Goal: Book appointment/travel/reservation

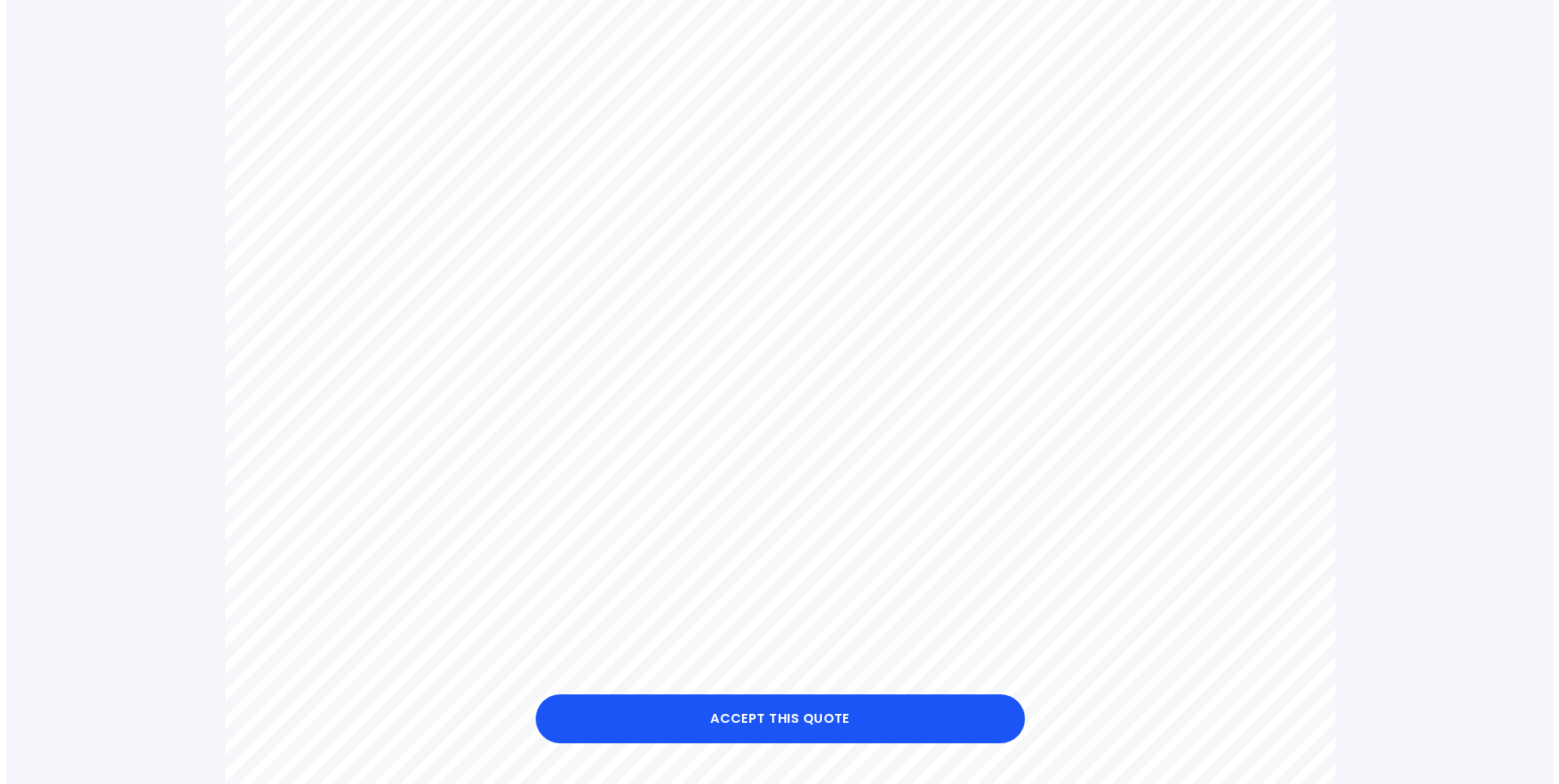
scroll to position [571, 0]
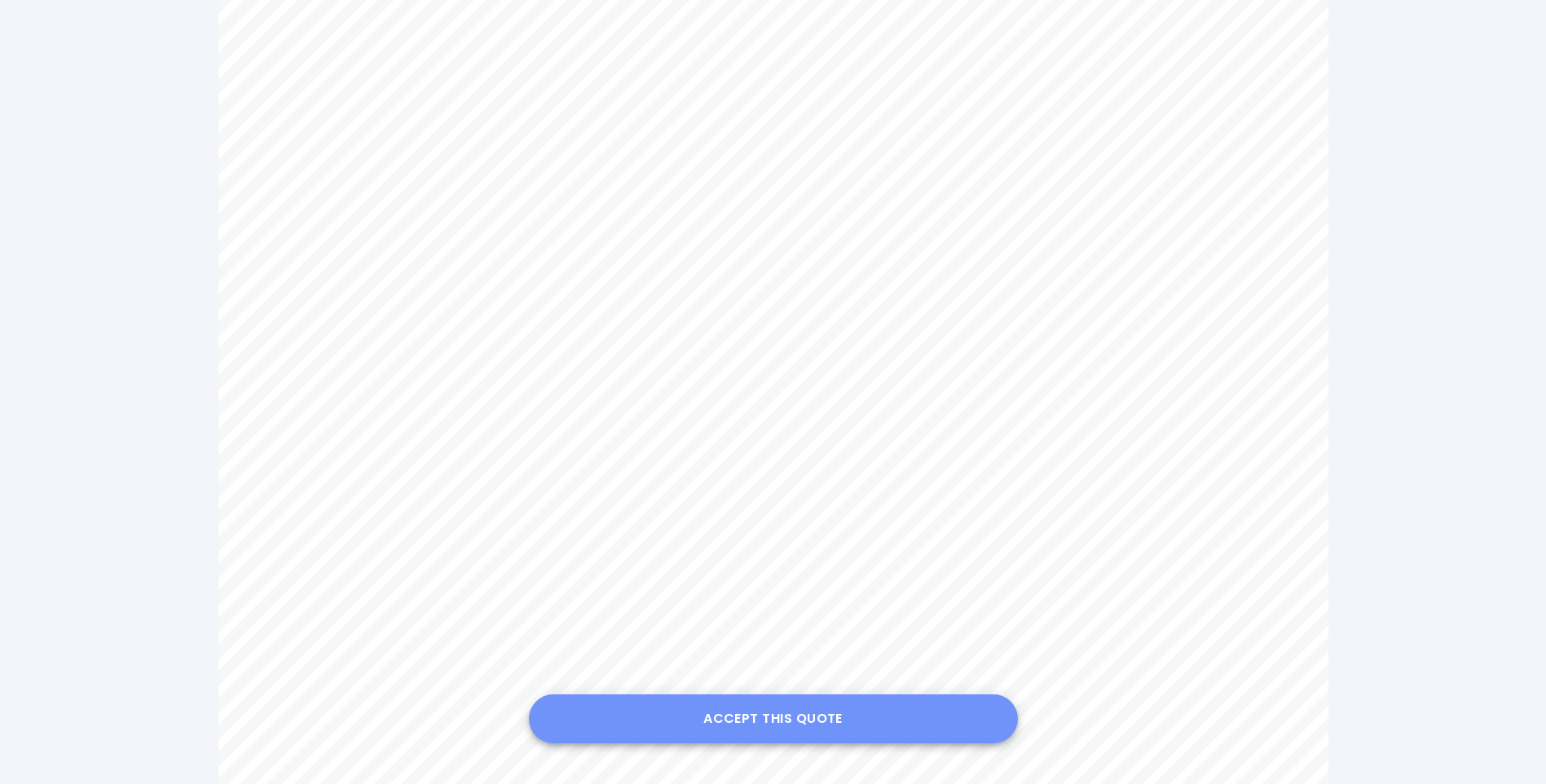
click at [787, 716] on button "Accept this Quote" at bounding box center [774, 719] width 489 height 49
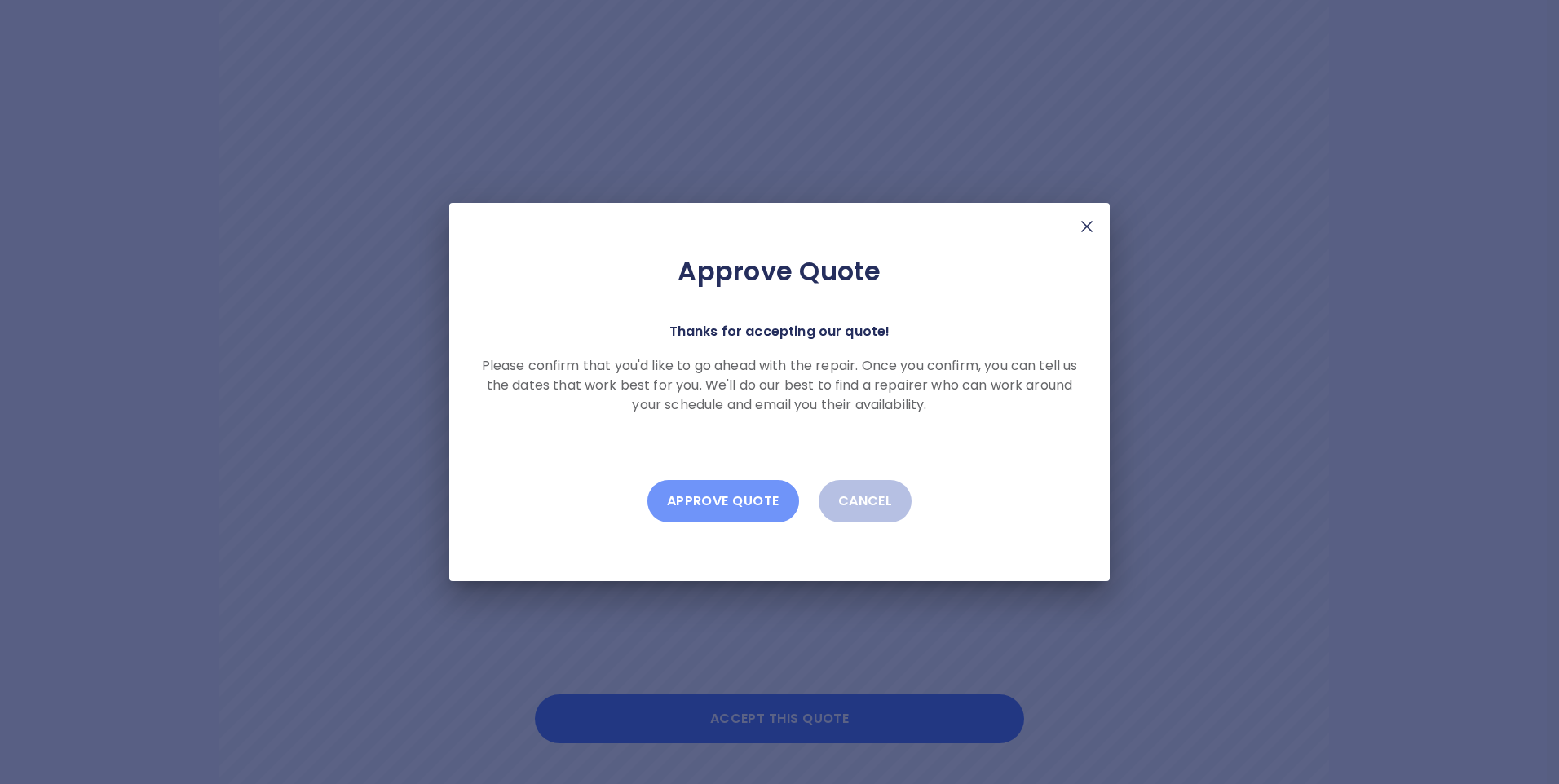
click at [723, 495] on button "Approve Quote" at bounding box center [723, 501] width 152 height 42
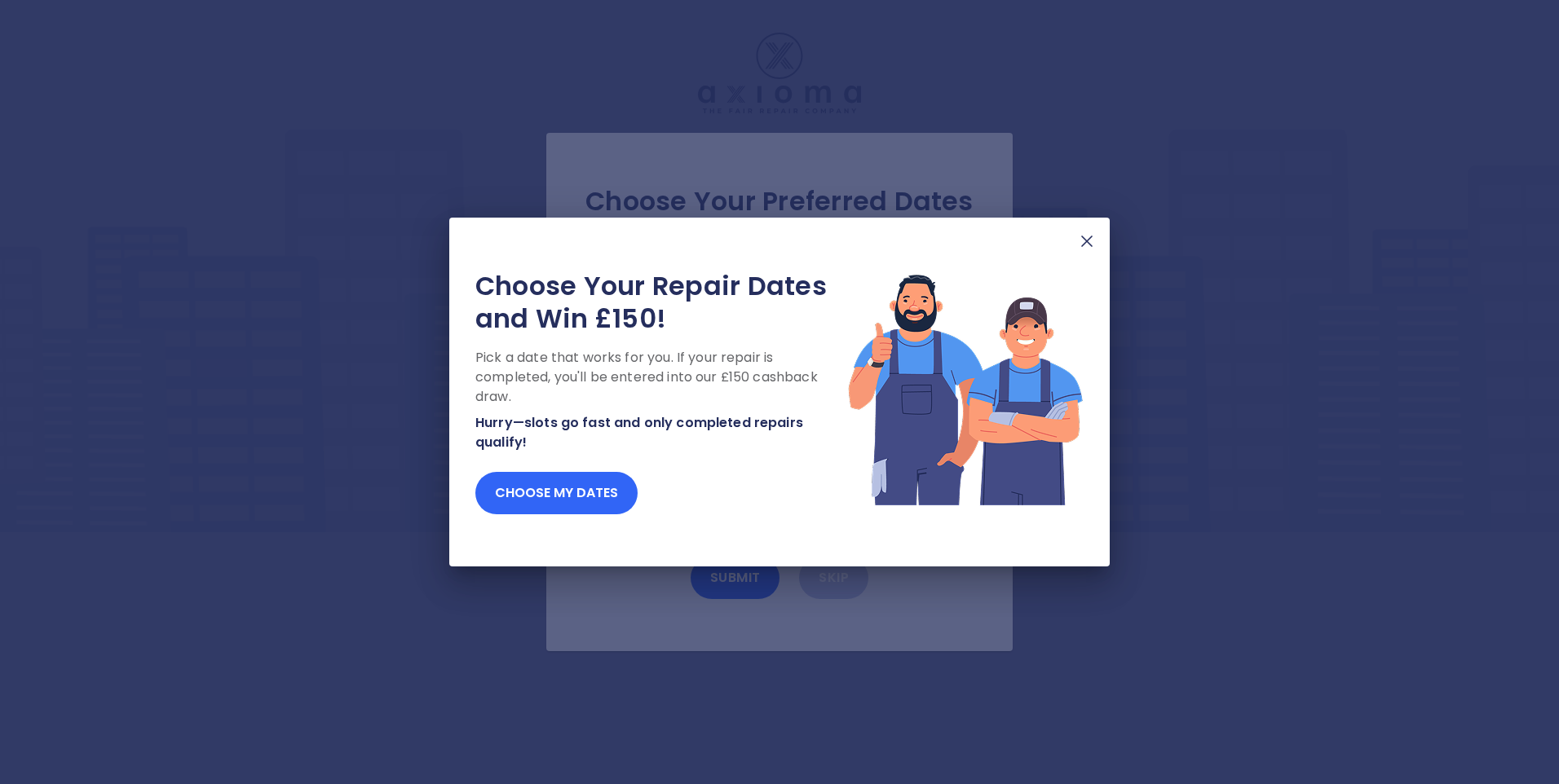
click at [553, 486] on button "Choose my dates" at bounding box center [556, 492] width 162 height 42
click at [593, 497] on button "Choose my dates" at bounding box center [556, 492] width 162 height 42
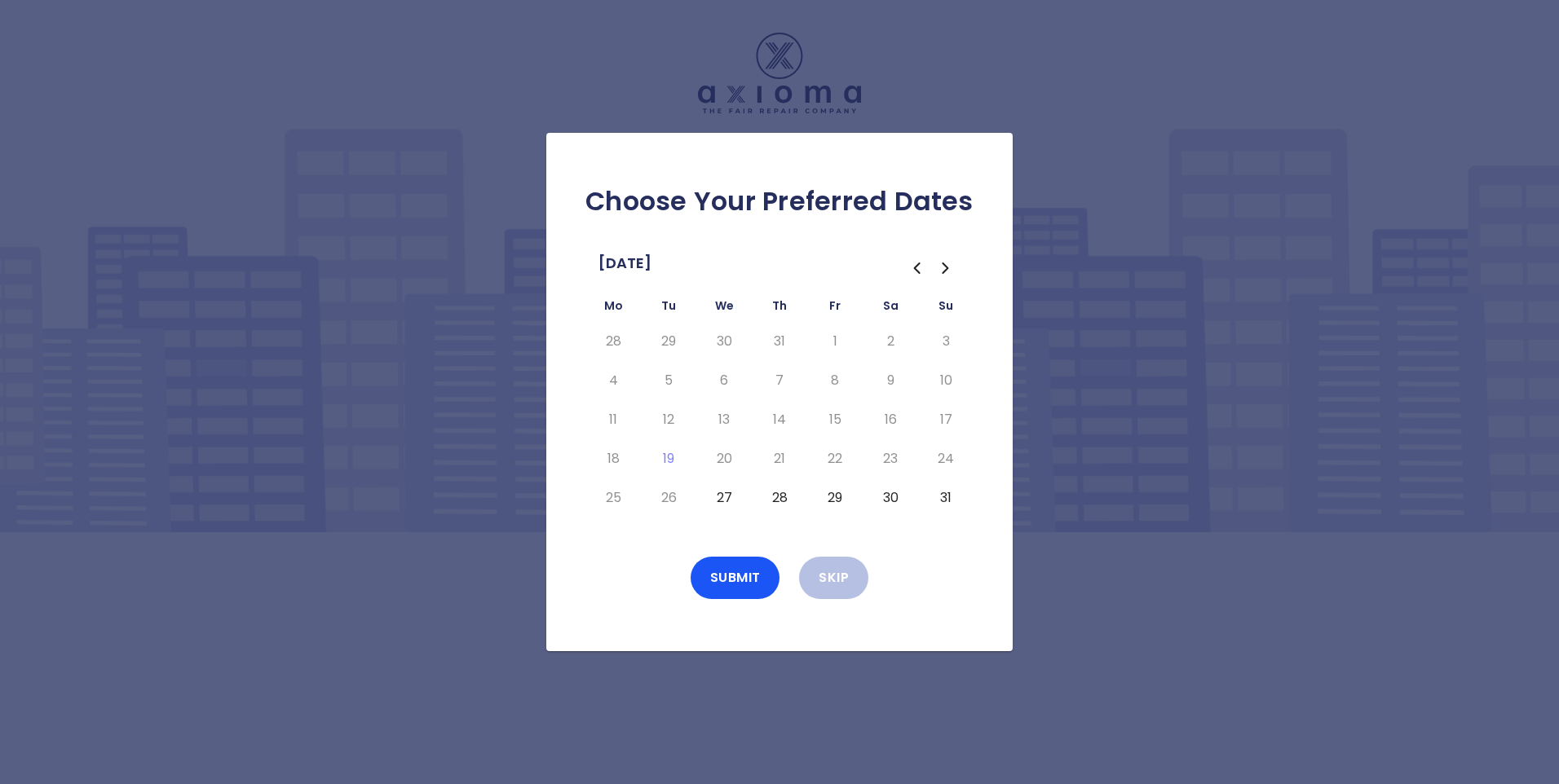
drag, startPoint x: 833, startPoint y: 454, endPoint x: 1217, endPoint y: 549, distance: 395.6
click at [1218, 549] on div "Choose Your Preferred Dates August 2025 Mo Tu We Th Fr Sa Su 28 29 30 31 1 2 3 …" at bounding box center [779, 392] width 1559 height 784
click at [943, 269] on icon "Go to the Next Month" at bounding box center [945, 268] width 20 height 20
click at [608, 496] on button "29" at bounding box center [613, 497] width 29 height 26
click at [728, 570] on button "Submit" at bounding box center [735, 577] width 90 height 42
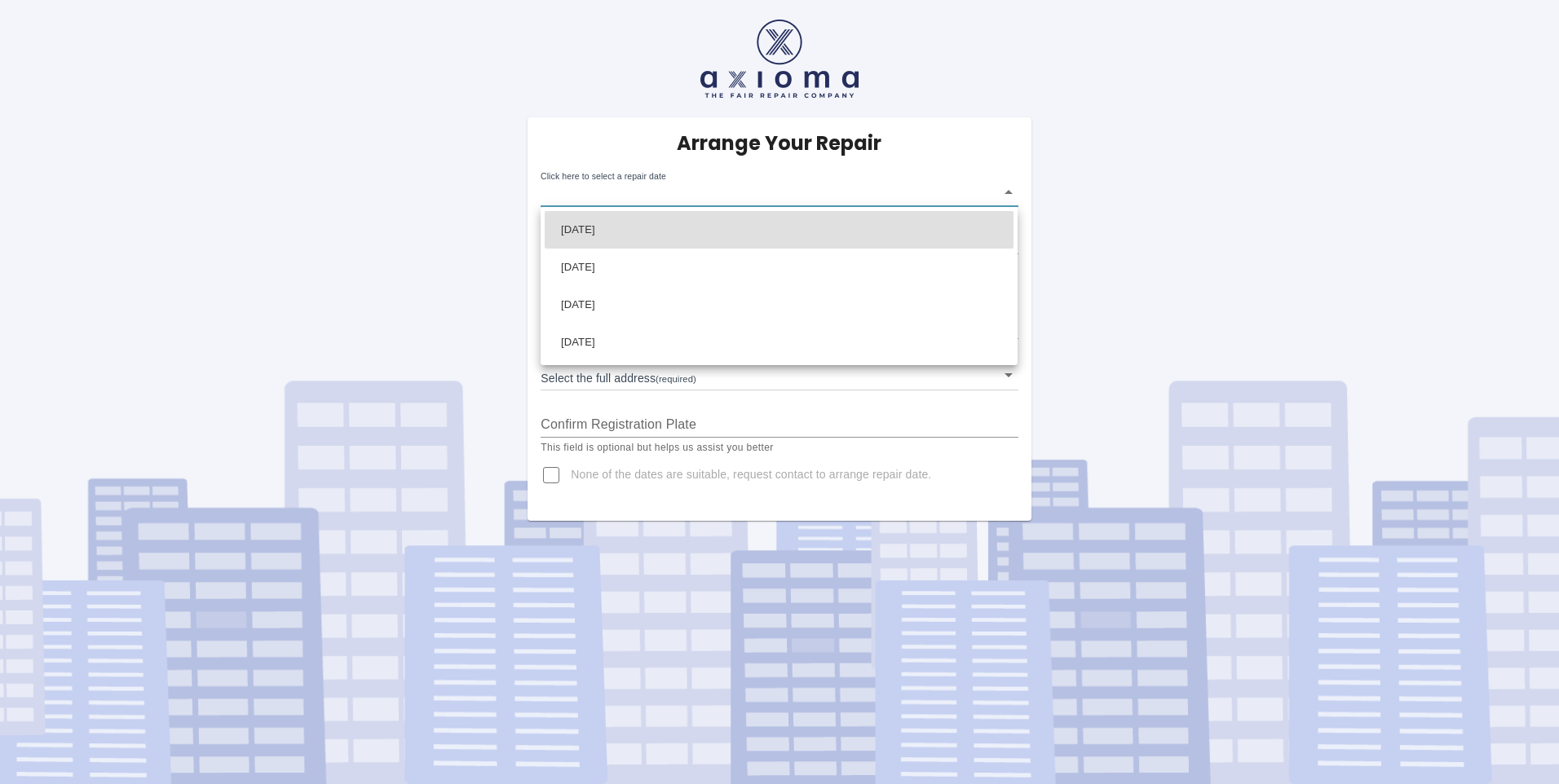
click at [1008, 191] on body "Arrange Your Repair Click here to select a repair date ​ Phone Number   * 07702…" at bounding box center [779, 392] width 1559 height 784
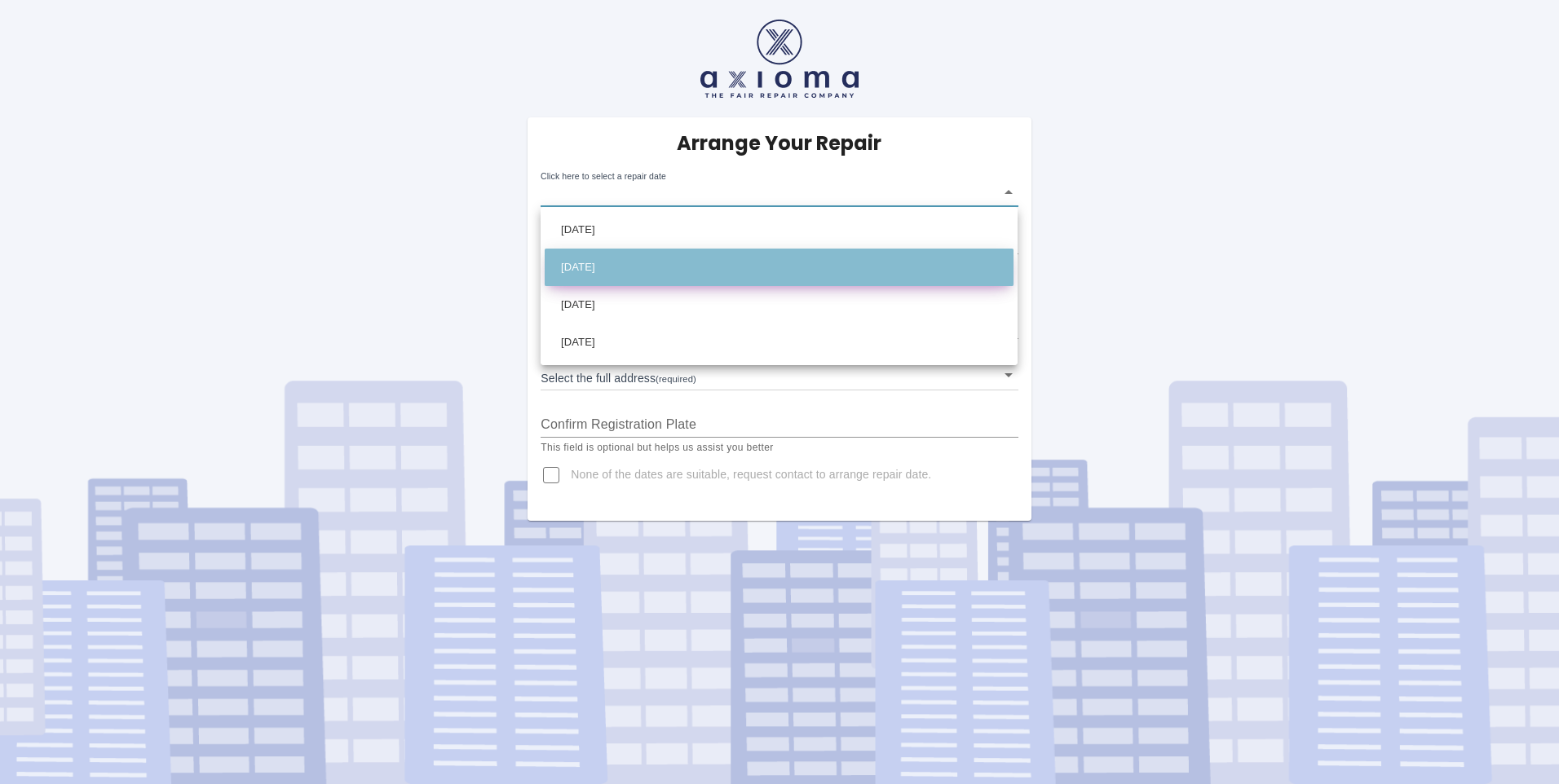
click at [653, 256] on li "[DATE]" at bounding box center [779, 268] width 468 height 38
type input "[DATE]T00:00:00.000Z"
